Goal: Information Seeking & Learning: Learn about a topic

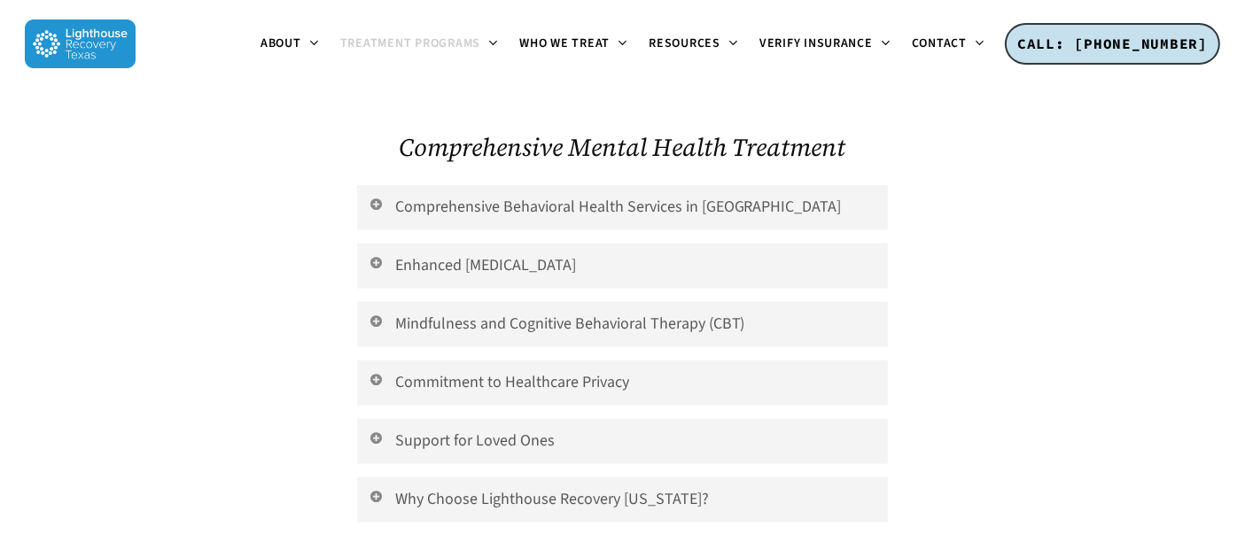
scroll to position [2151, 0]
click at [843, 476] on link "Why Choose Lighthouse Recovery [US_STATE]?" at bounding box center [623, 498] width 532 height 45
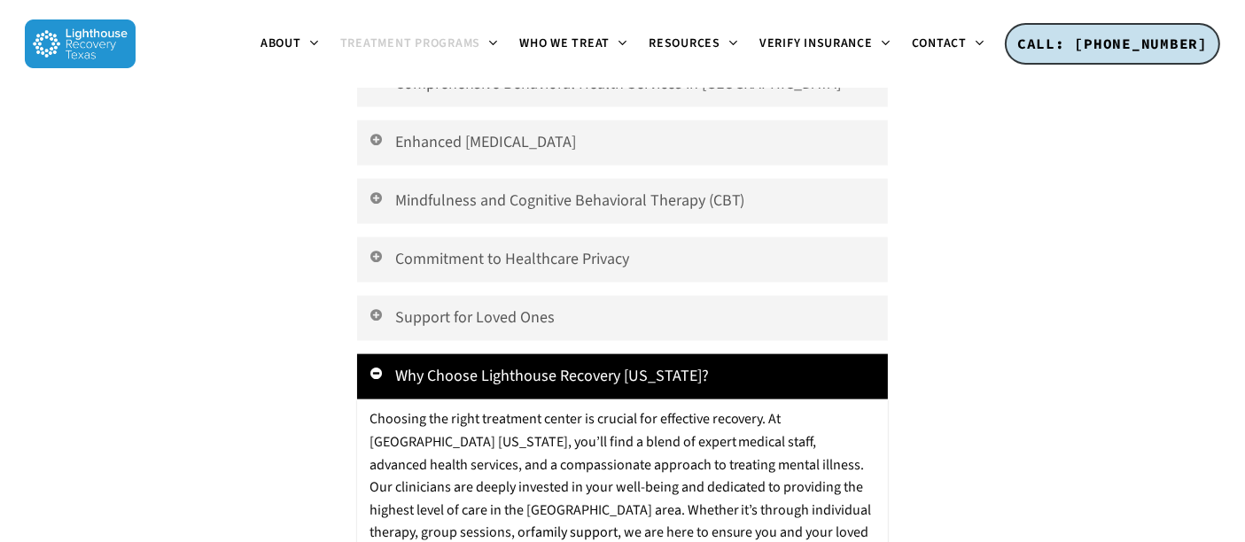
scroll to position [2287, 0]
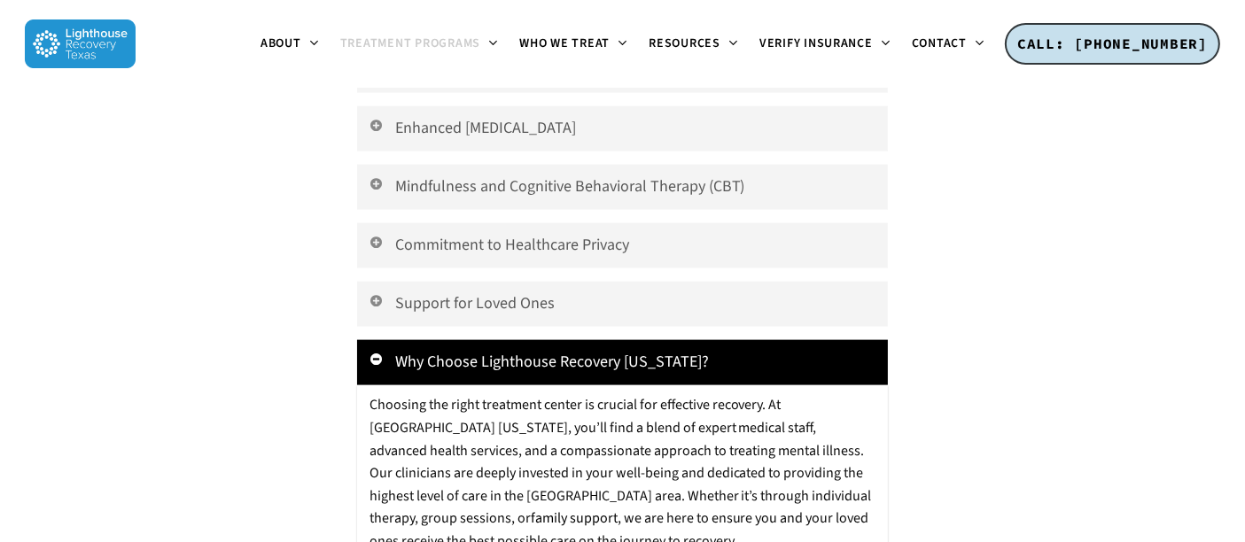
click at [851, 340] on link "Why Choose Lighthouse Recovery [US_STATE]?" at bounding box center [623, 362] width 532 height 45
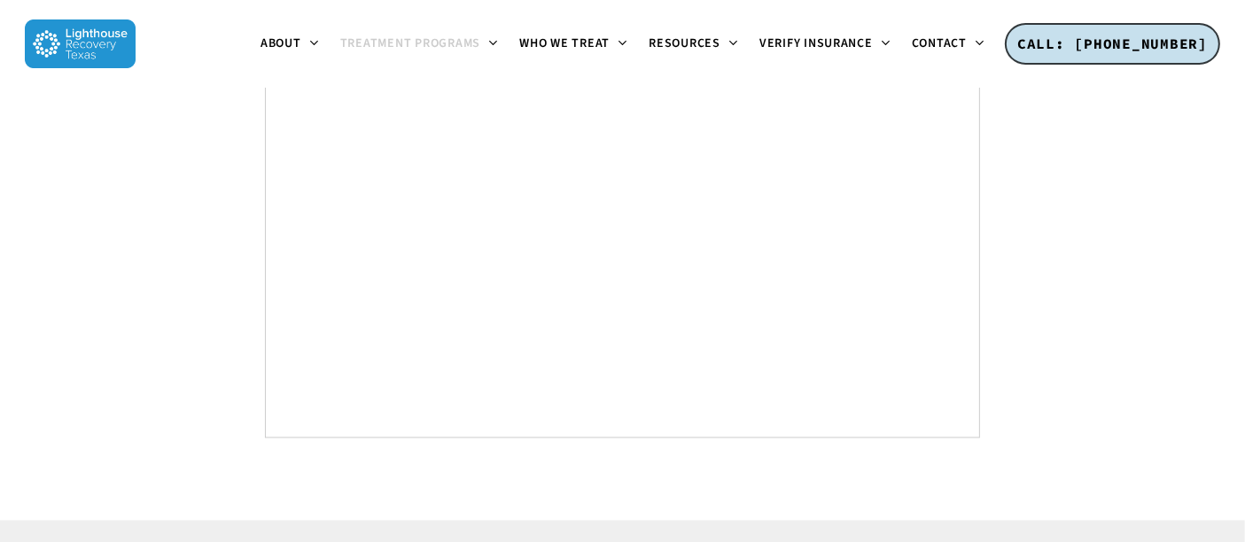
scroll to position [9932, 0]
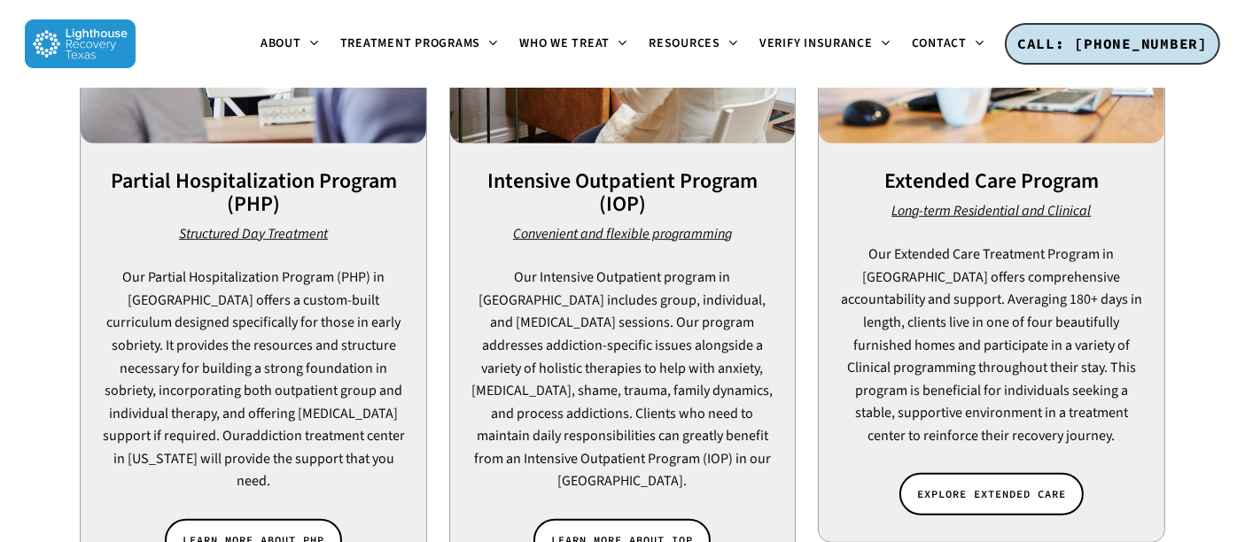
scroll to position [1394, 0]
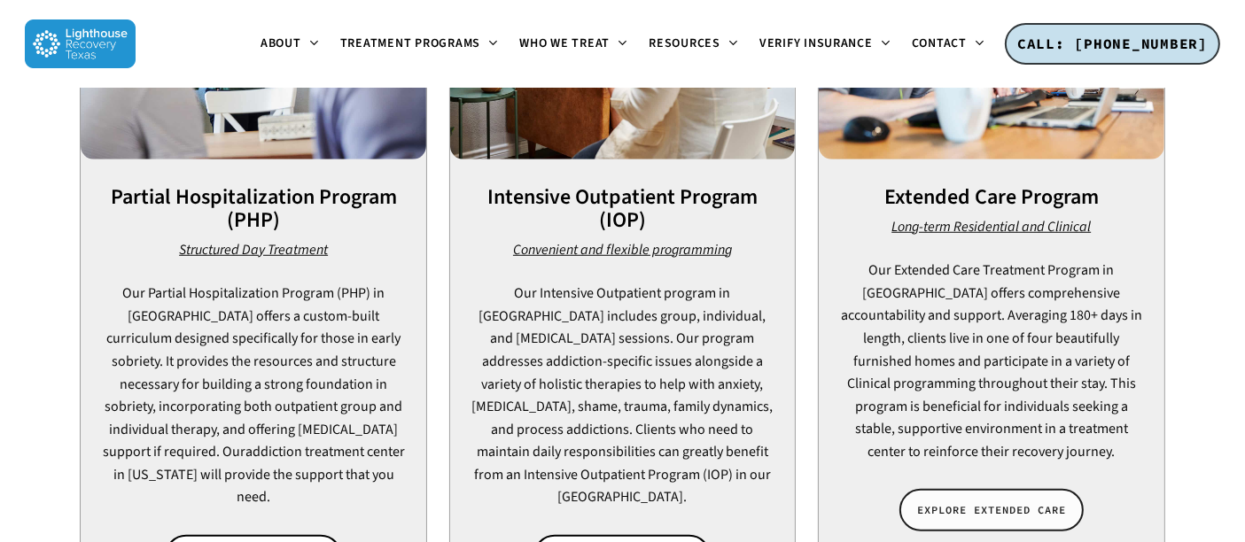
click at [1018, 501] on span "EXPLORE EXTENDED CARE" at bounding box center [991, 510] width 149 height 18
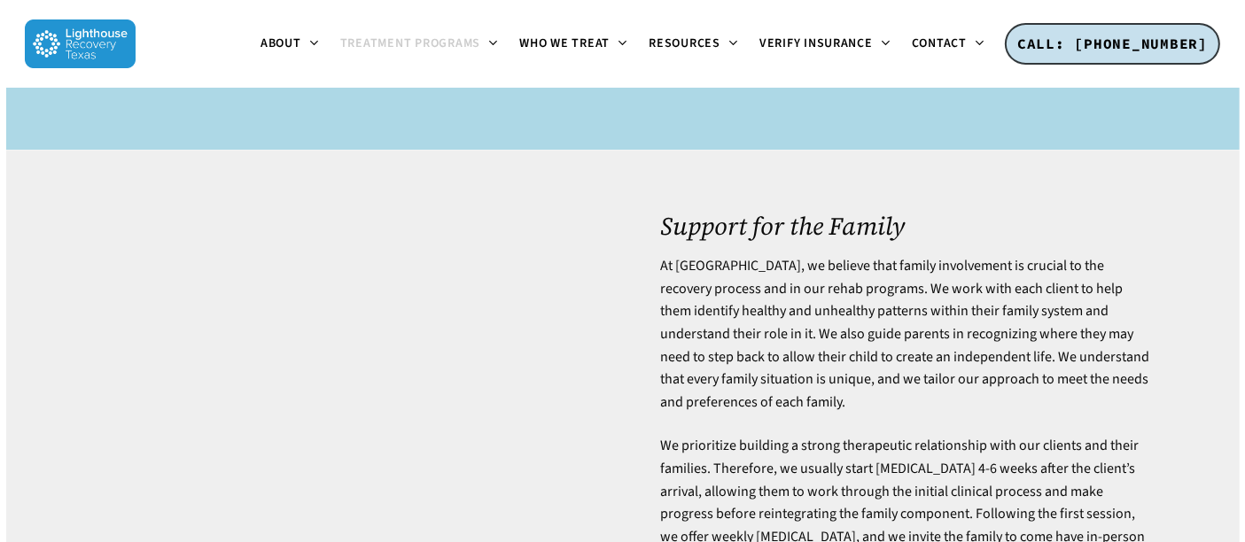
scroll to position [4650, 0]
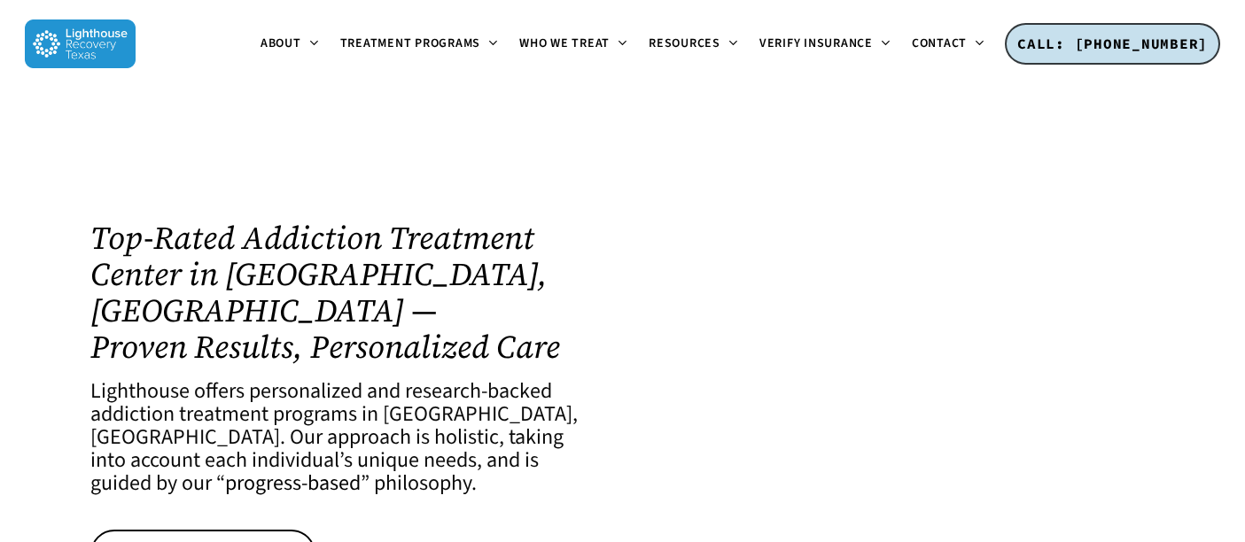
scroll to position [1394, 0]
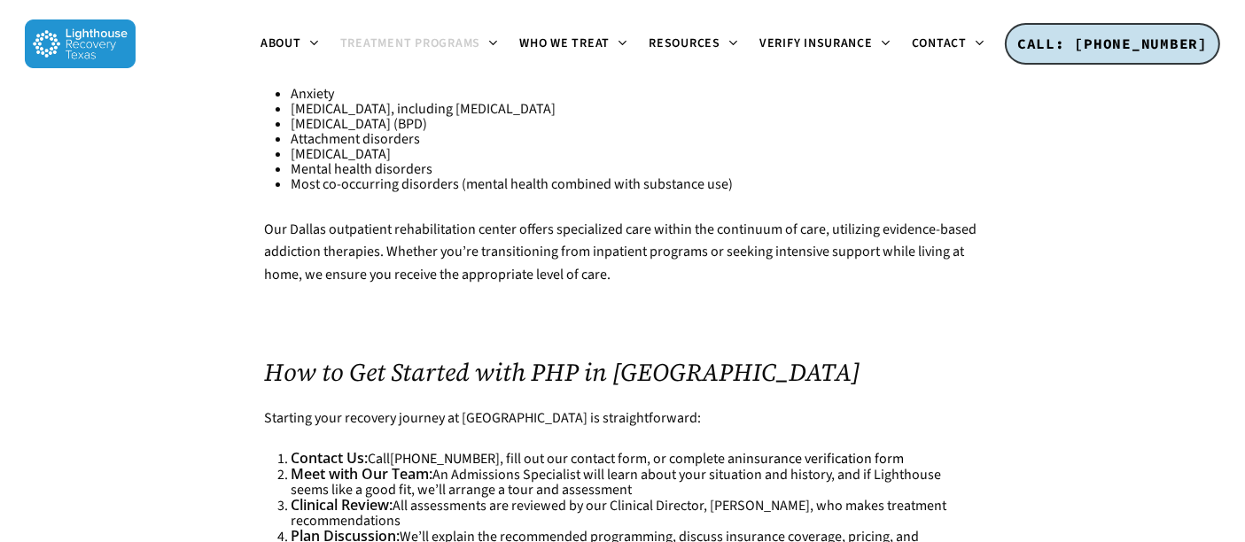
scroll to position [6060, 0]
